Goal: Task Accomplishment & Management: Manage account settings

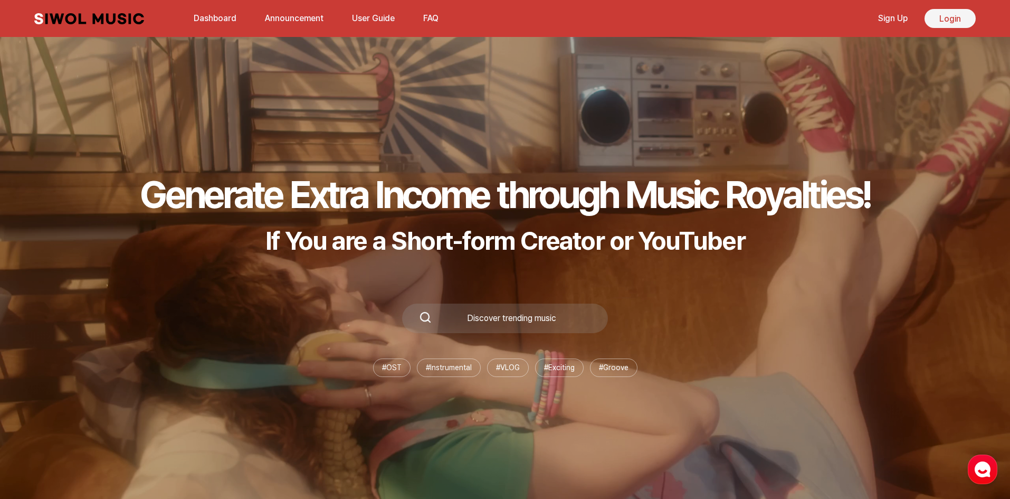
click at [950, 18] on link "Login" at bounding box center [949, 18] width 51 height 19
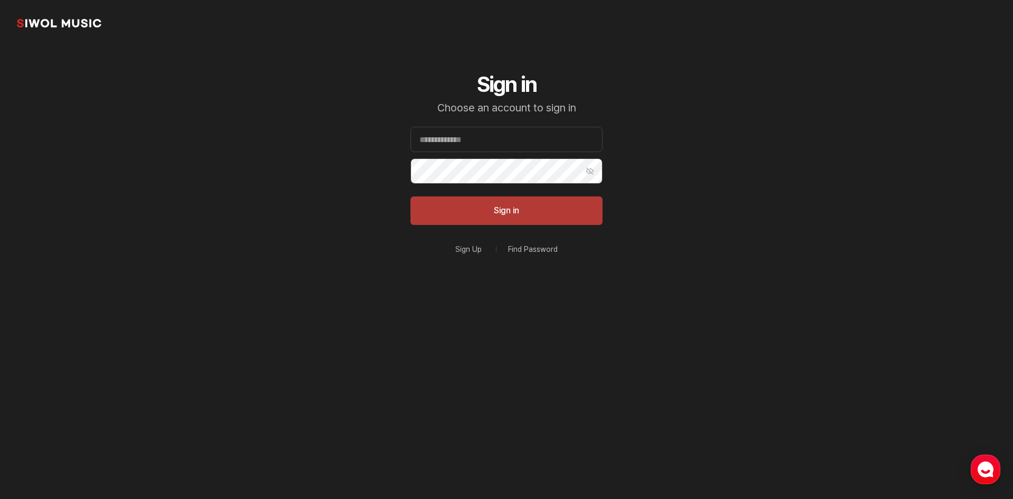
type input "**********"
click at [536, 214] on button "Sign in" at bounding box center [506, 210] width 192 height 28
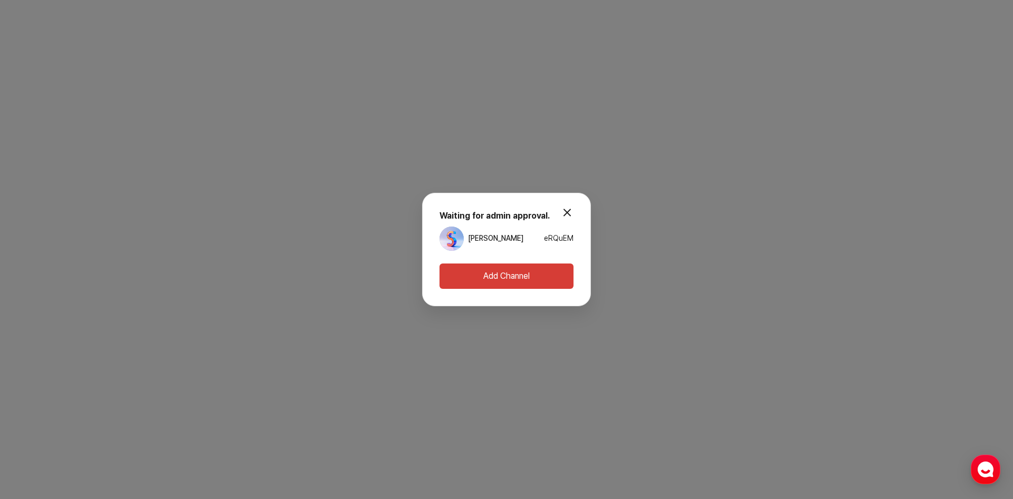
click at [565, 213] on button "modal.close" at bounding box center [567, 212] width 21 height 21
